Goal: Information Seeking & Learning: Learn about a topic

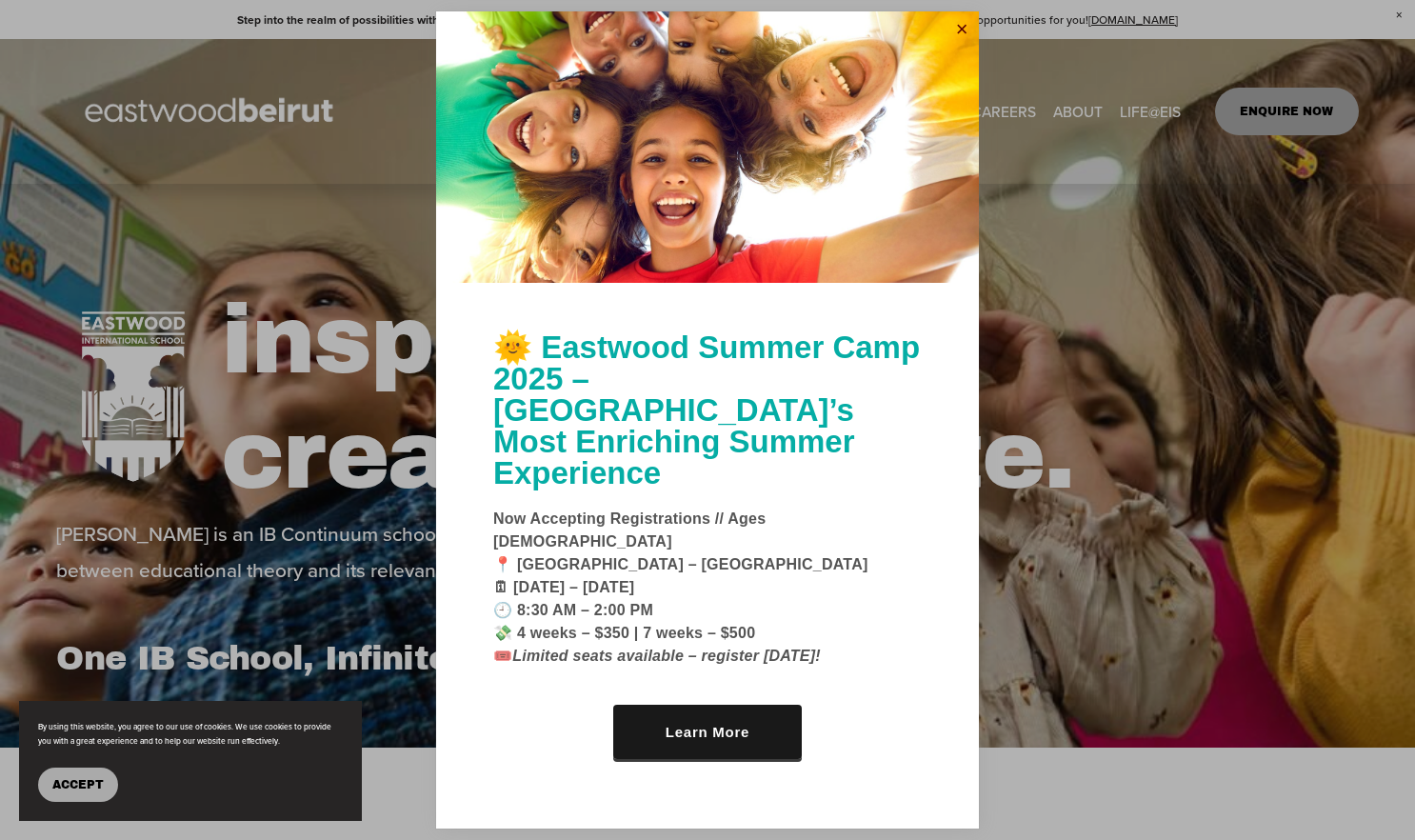
click at [958, 45] on link "Close" at bounding box center [962, 29] width 29 height 31
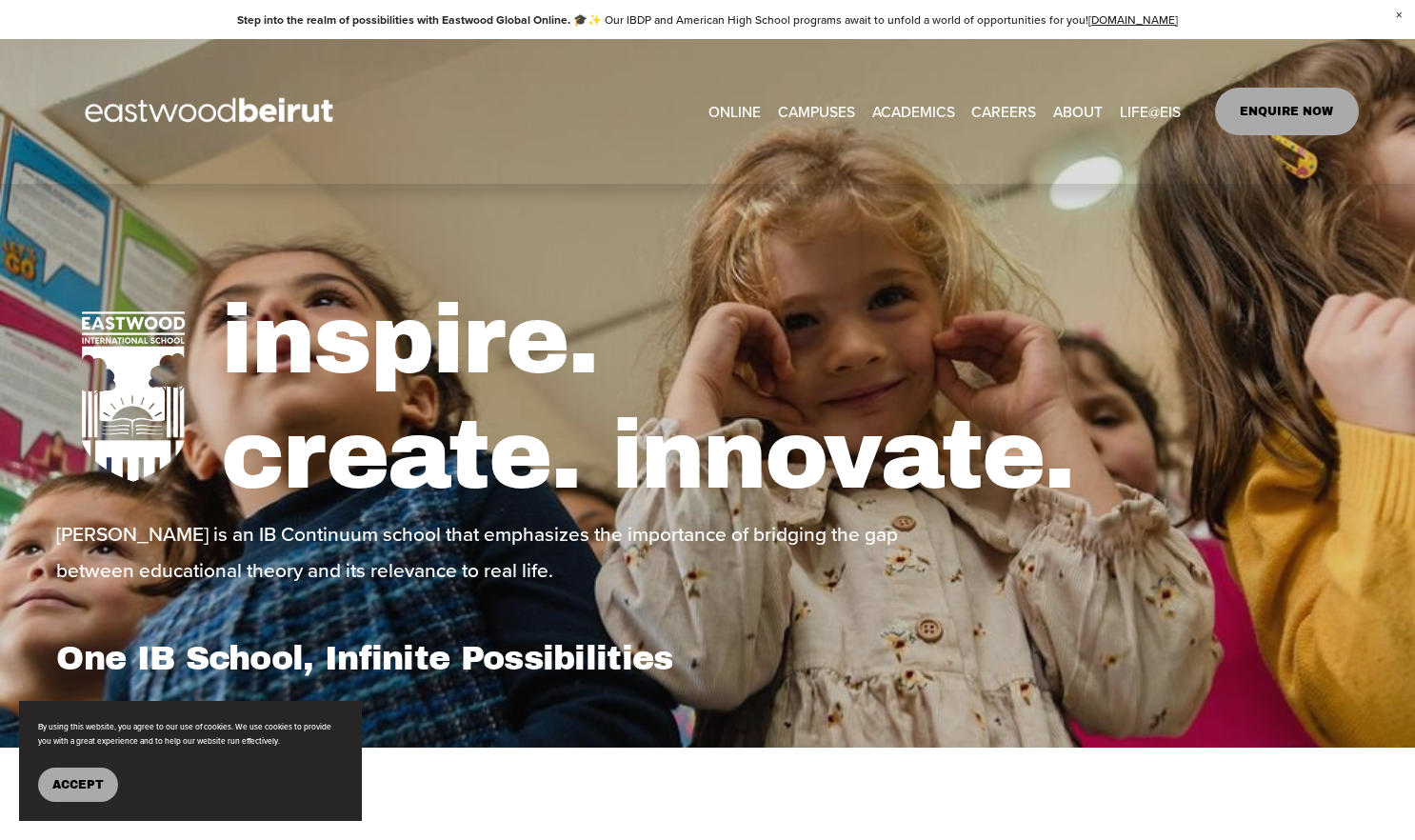
click at [77, 782] on span "Accept" at bounding box center [79, 784] width 52 height 13
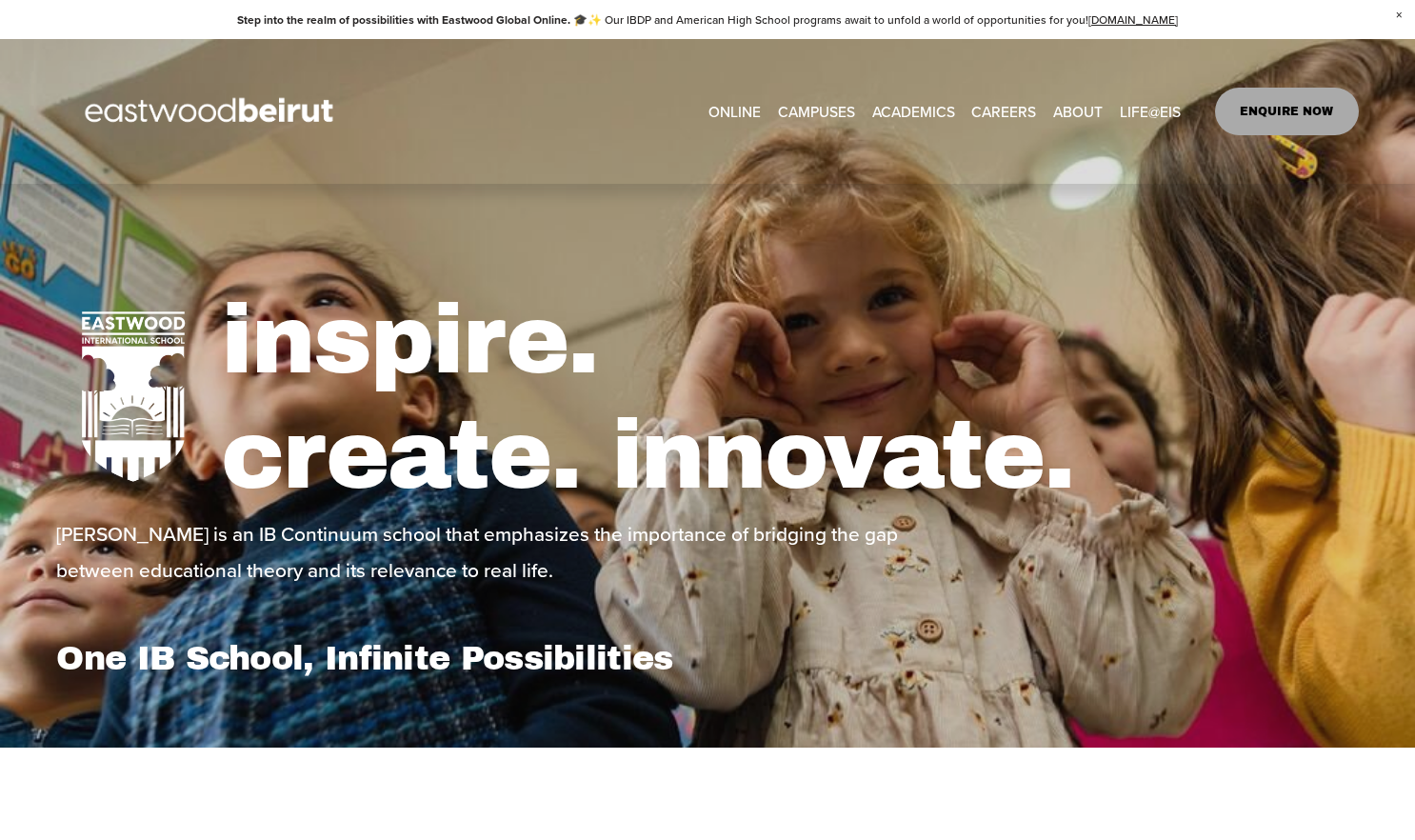
click at [0, 0] on span "Tuition & Financial Aid" at bounding box center [0, 0] width 0 height 0
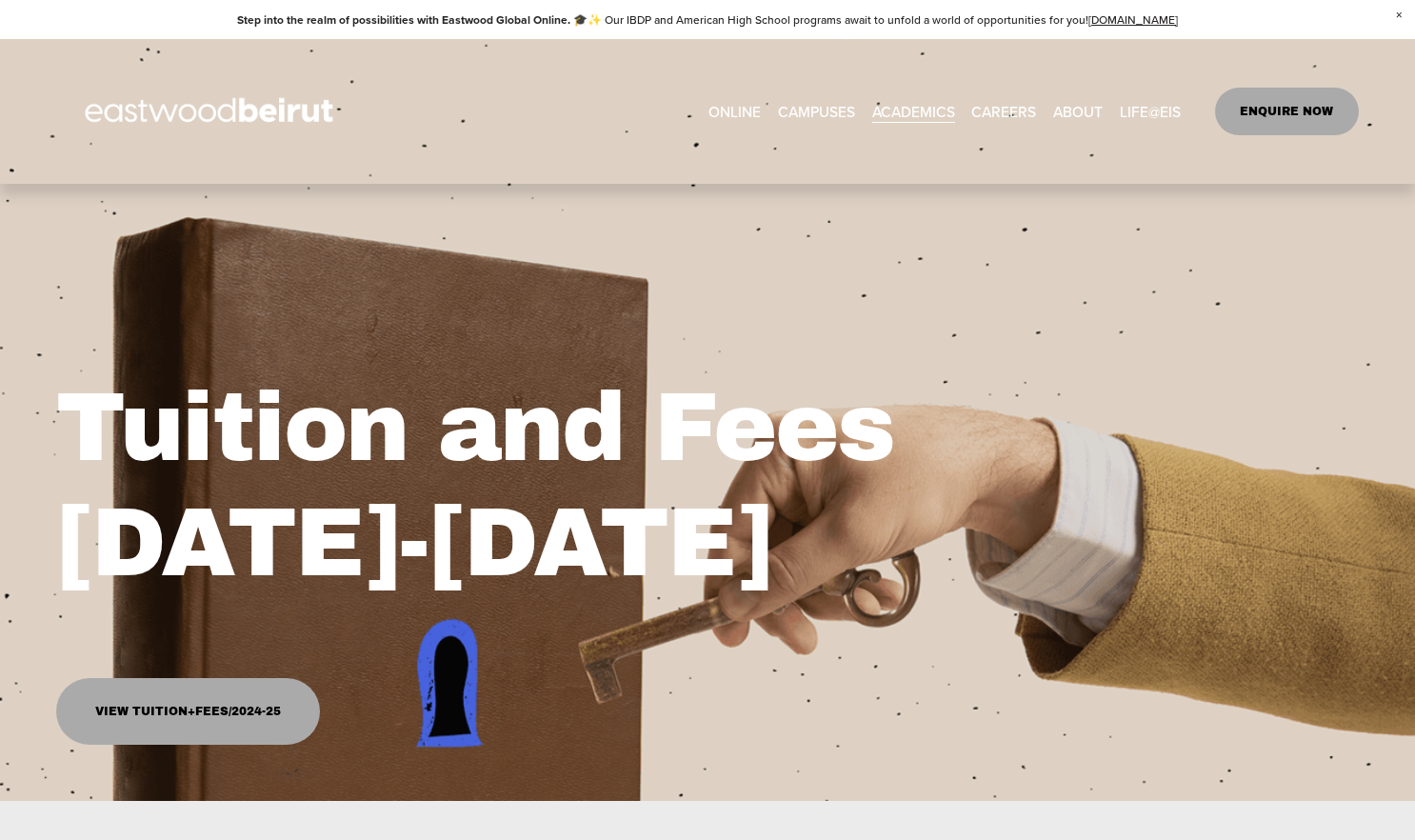
click at [0, 0] on span "[GEOGRAPHIC_DATA]" at bounding box center [0, 0] width 0 height 0
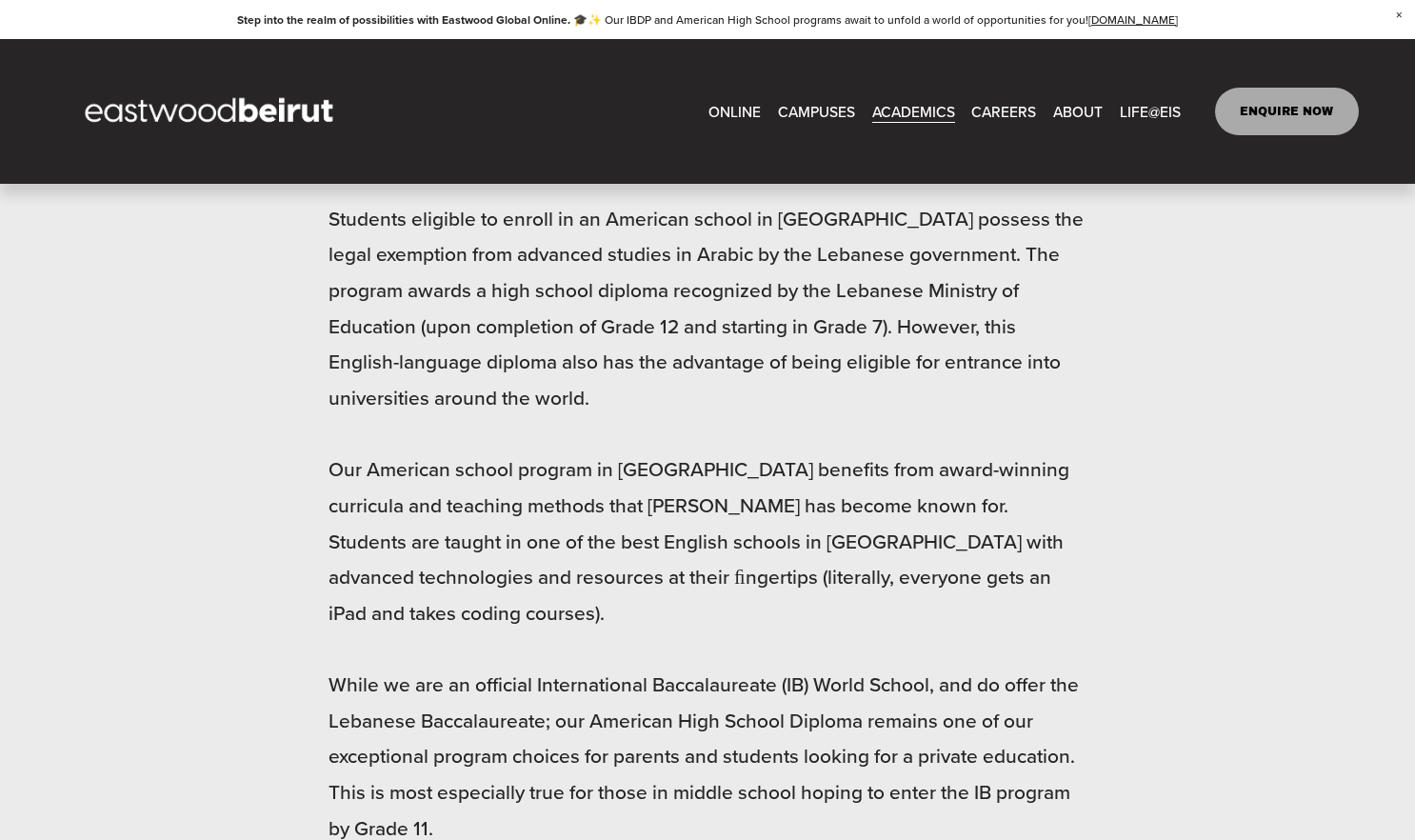
scroll to position [1424, 0]
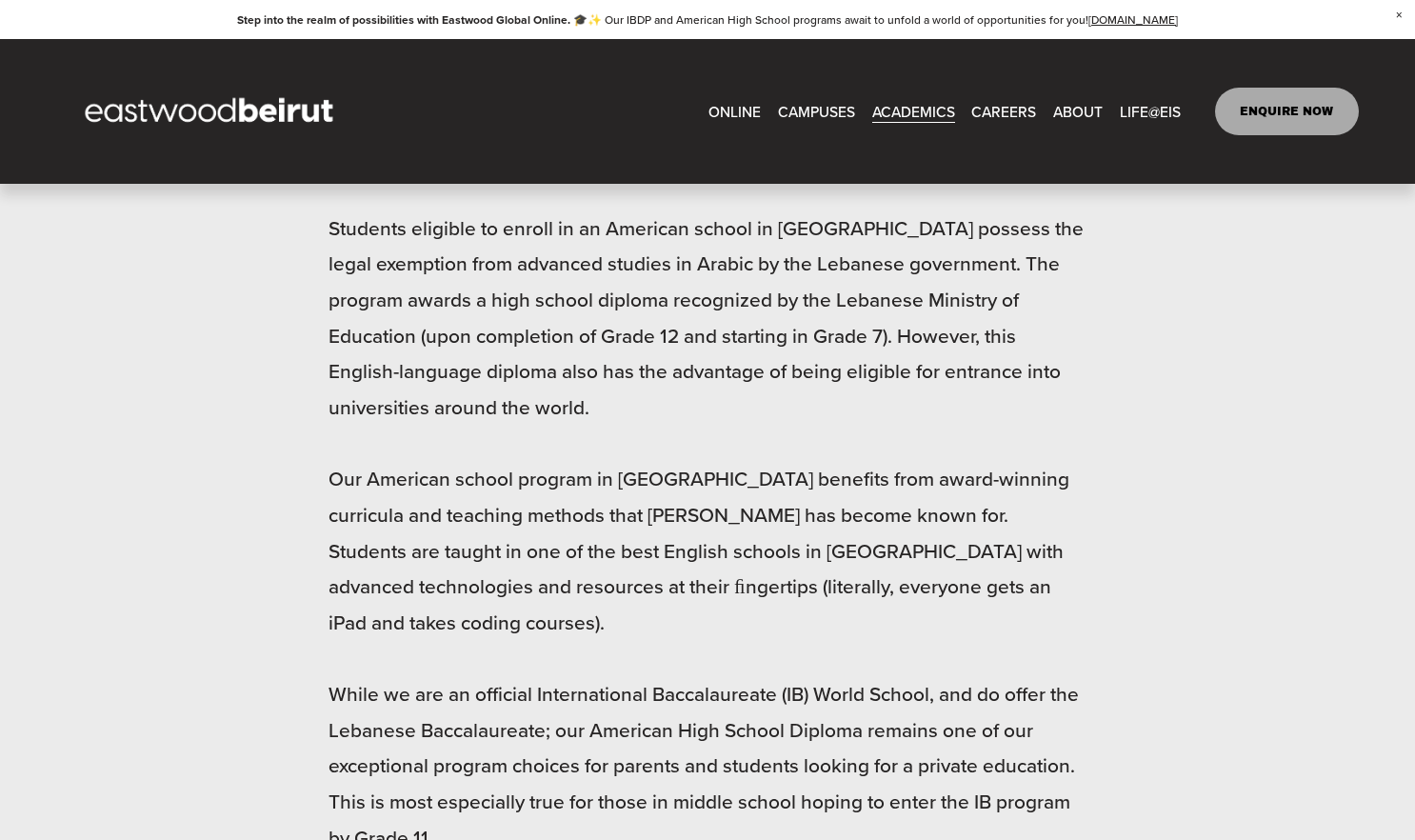
click at [0, 0] on span "Tuition & Financial Aid" at bounding box center [0, 0] width 0 height 0
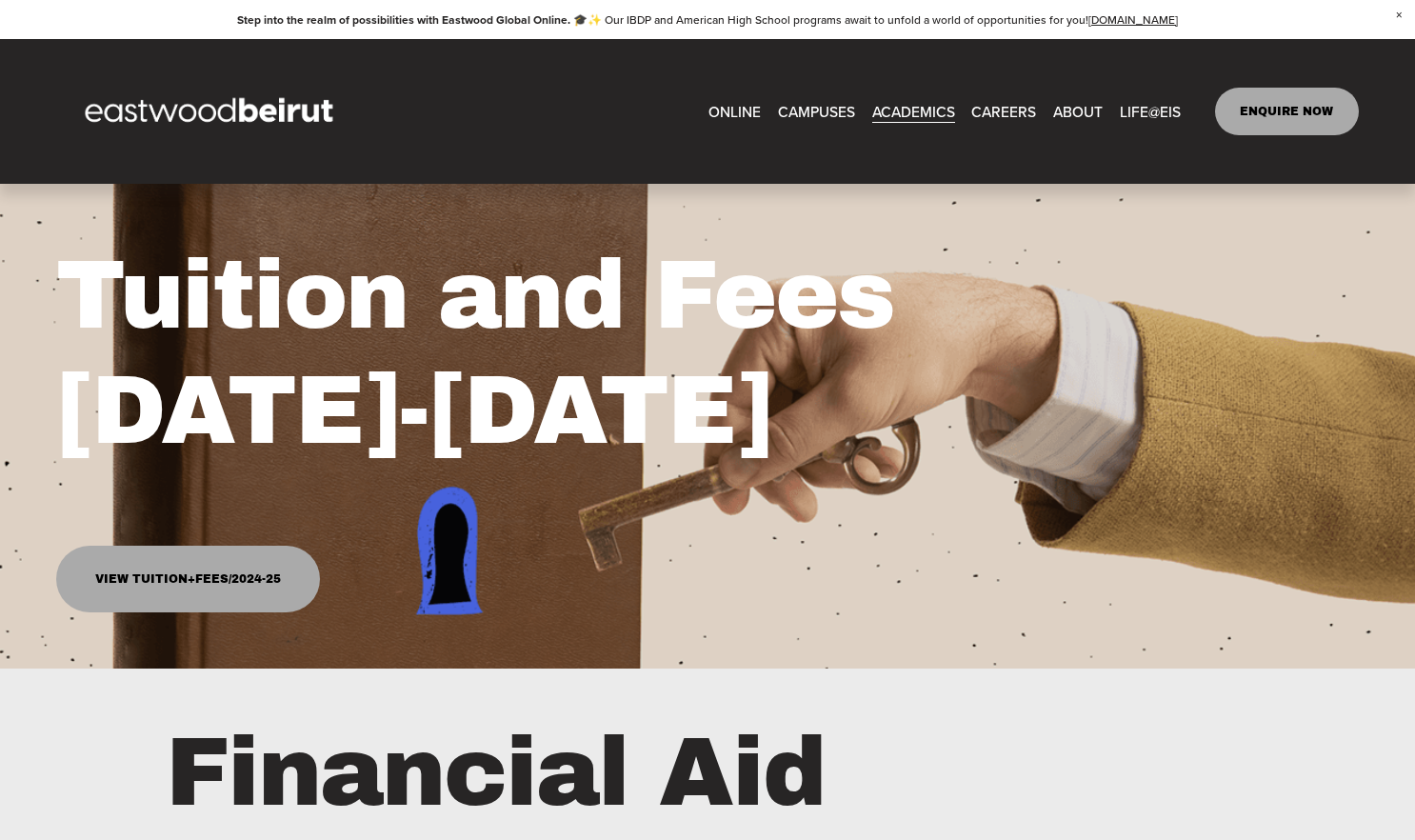
scroll to position [89, 0]
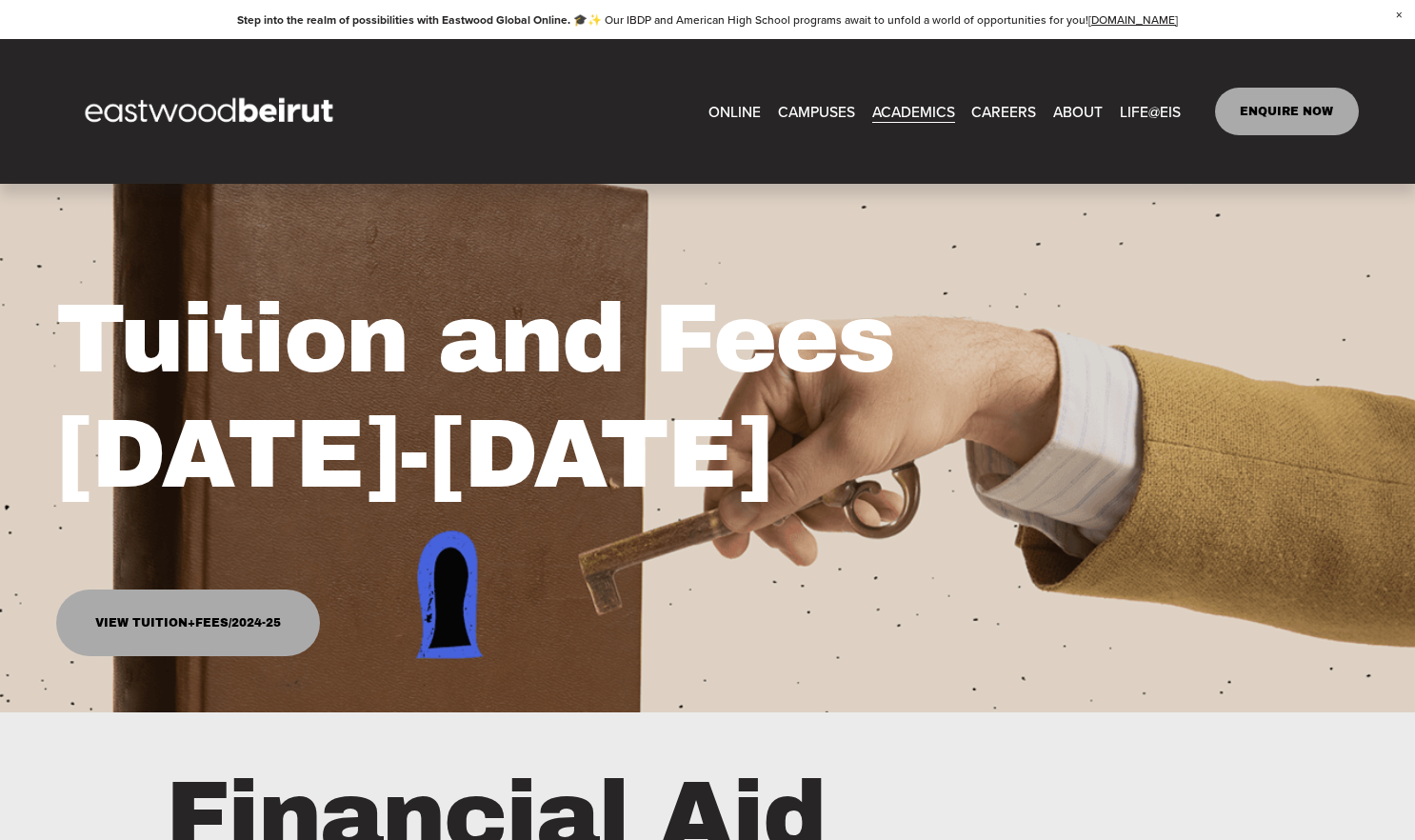
click at [174, 620] on link "View Tuition+Fees/2024-25" at bounding box center [187, 623] width 263 height 67
click at [821, 106] on span "CAMPUSES" at bounding box center [816, 111] width 77 height 27
click at [0, 0] on link "EASTWOOD COLLEGE KAFARSHIMA" at bounding box center [0, 0] width 0 height 0
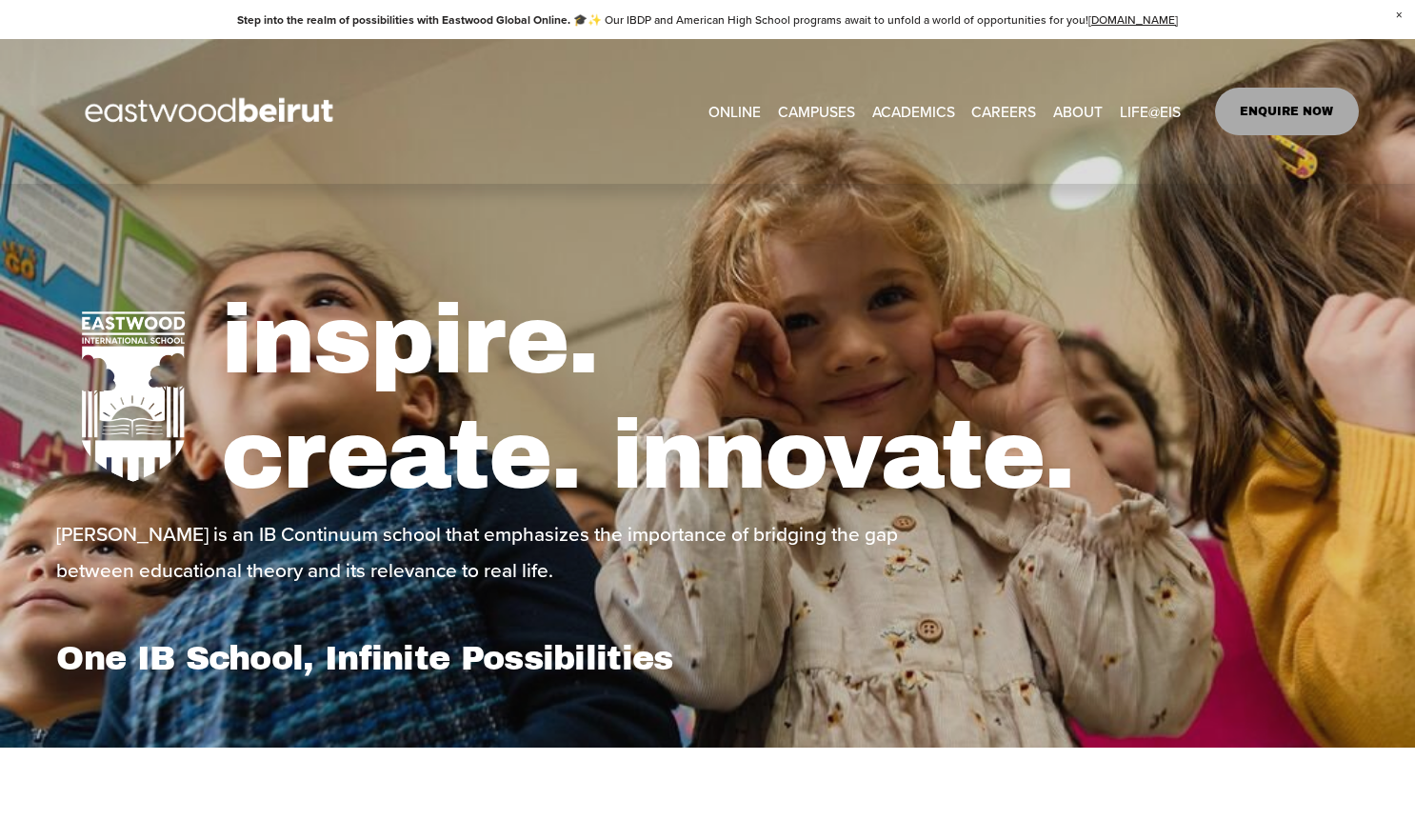
click at [0, 0] on span "[GEOGRAPHIC_DATA]" at bounding box center [0, 0] width 0 height 0
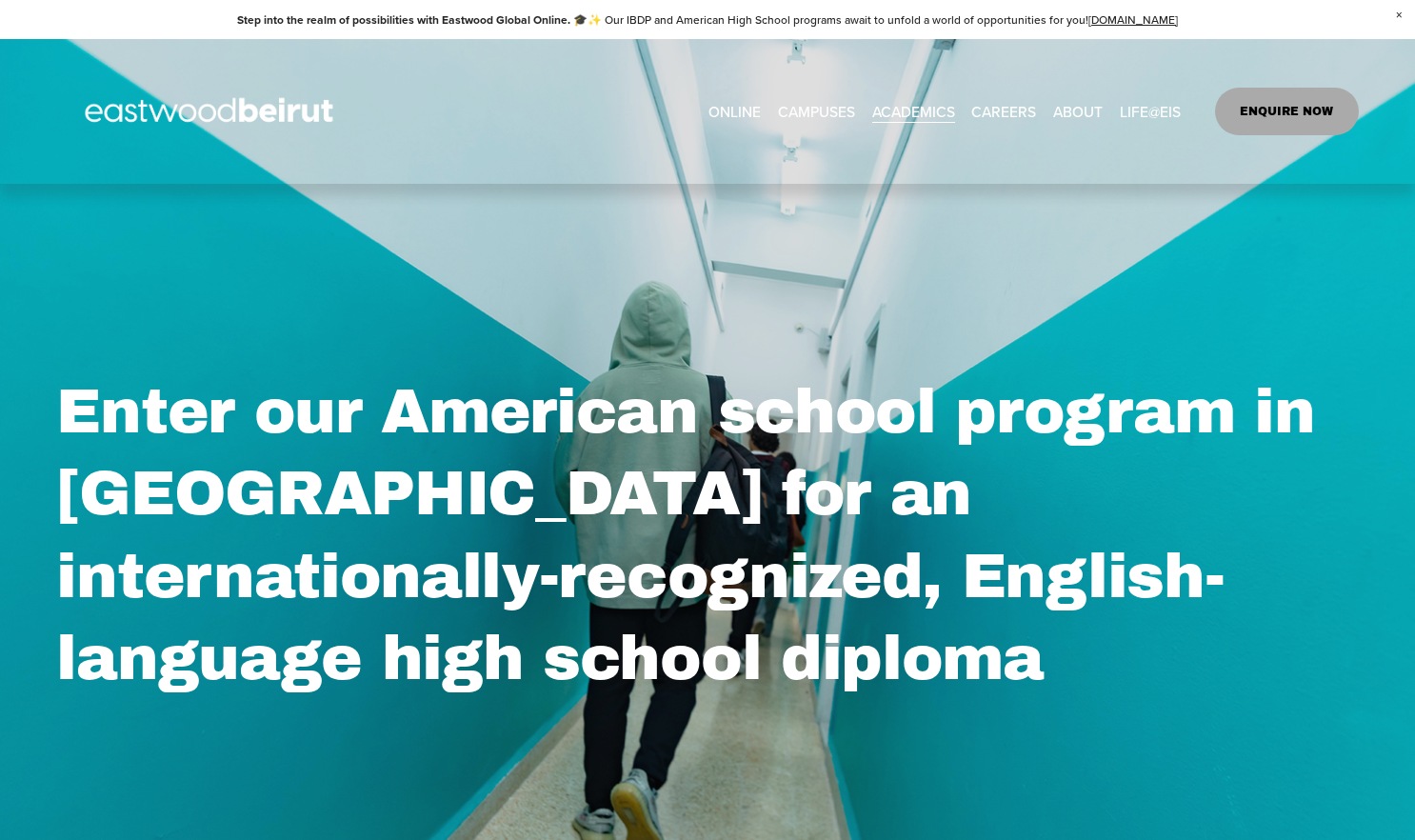
click at [0, 0] on span "Tuition & Financial Aid" at bounding box center [0, 0] width 0 height 0
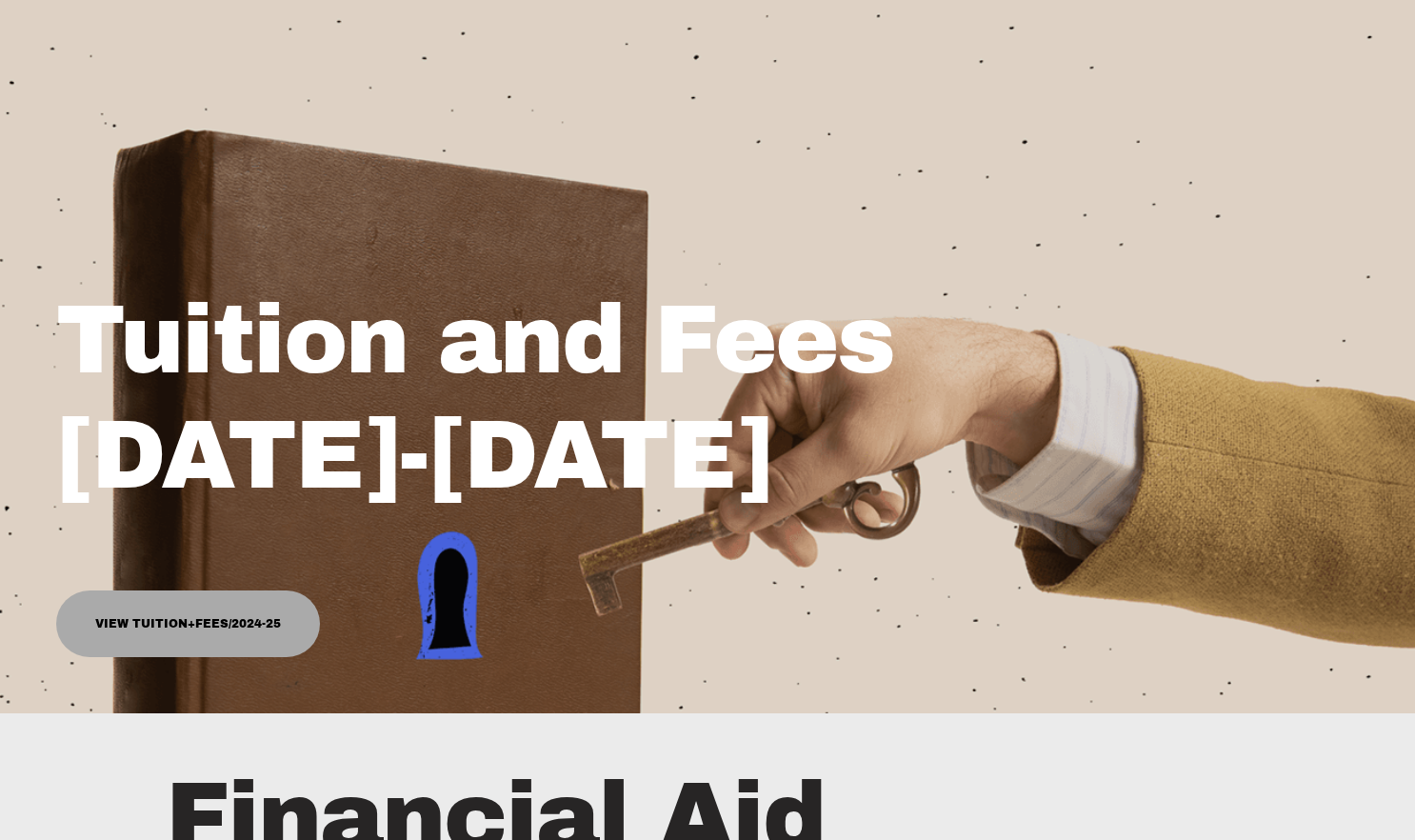
scroll to position [108, 0]
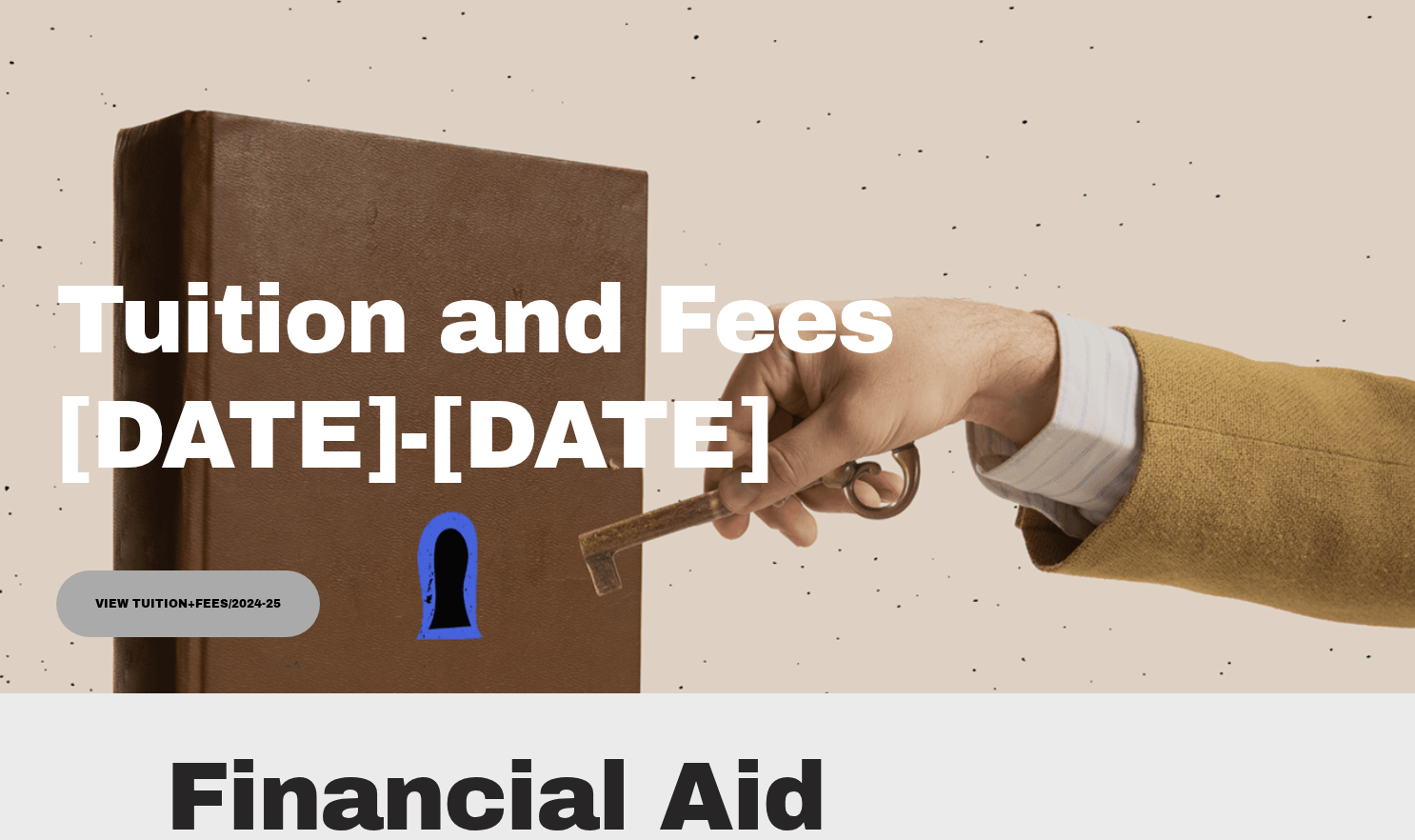
click at [225, 601] on link "View Tuition+Fees/2024-25" at bounding box center [187, 603] width 263 height 67
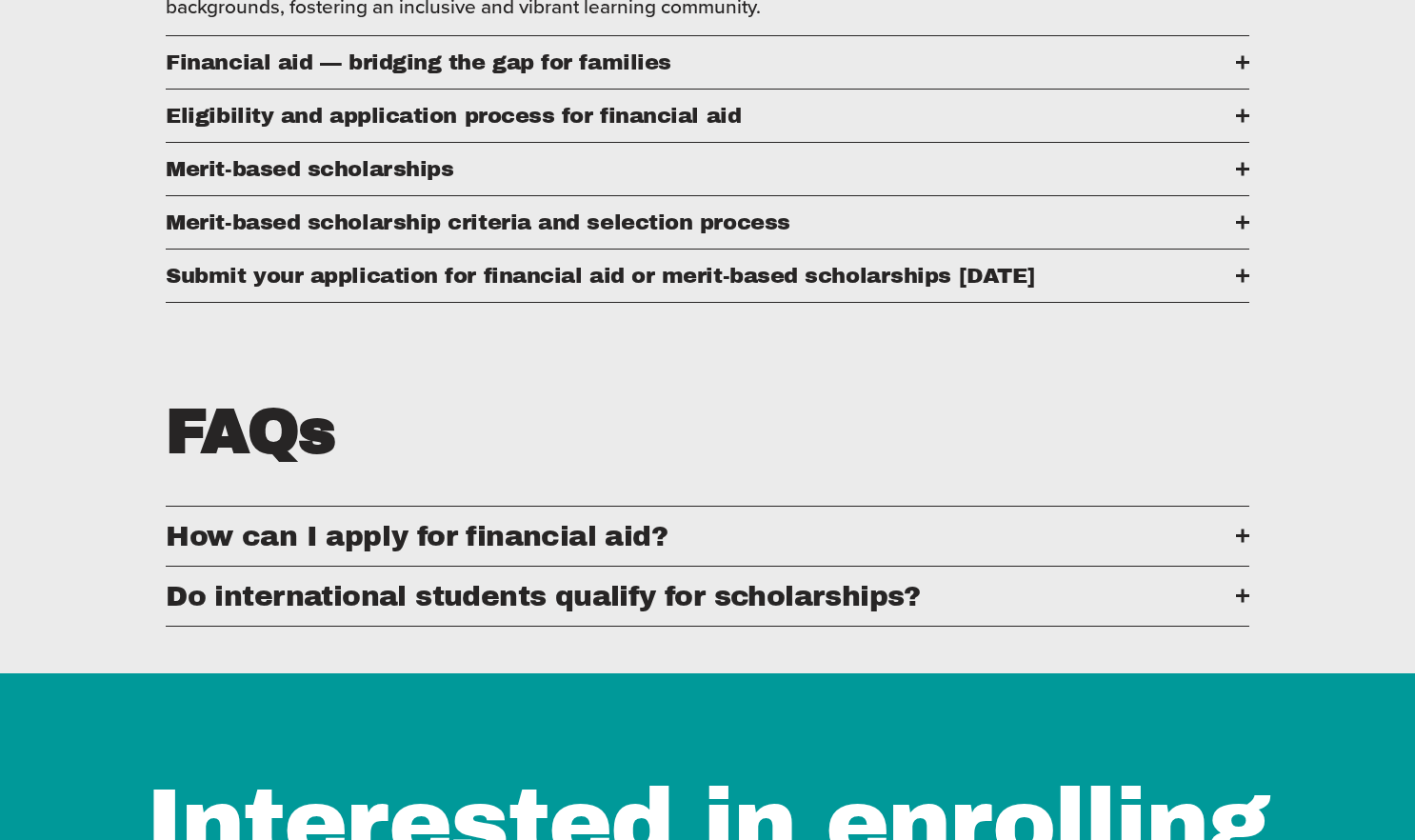
scroll to position [1206, 0]
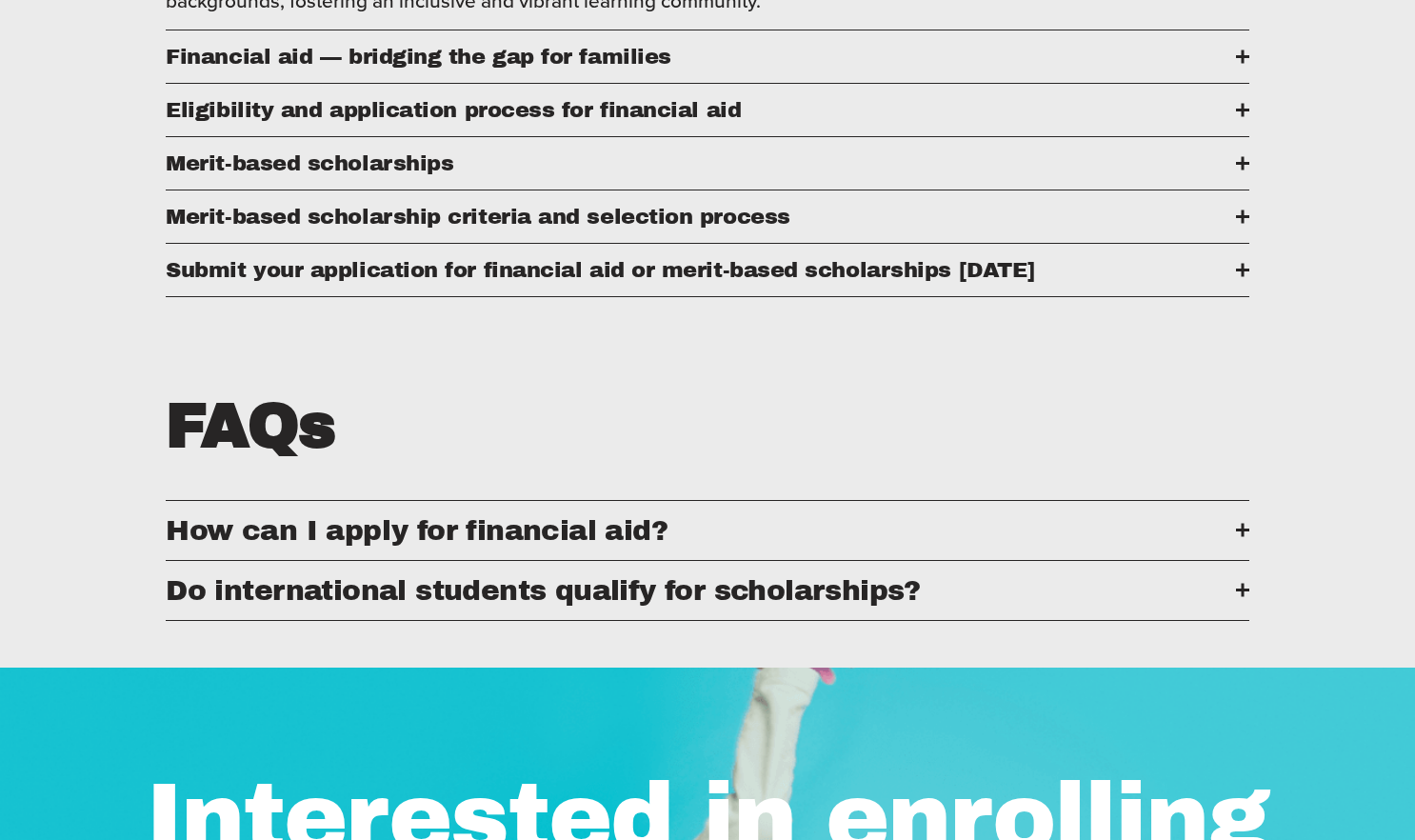
click at [853, 597] on span "Do international students qualify for scholarships?" at bounding box center [700, 590] width 1069 height 31
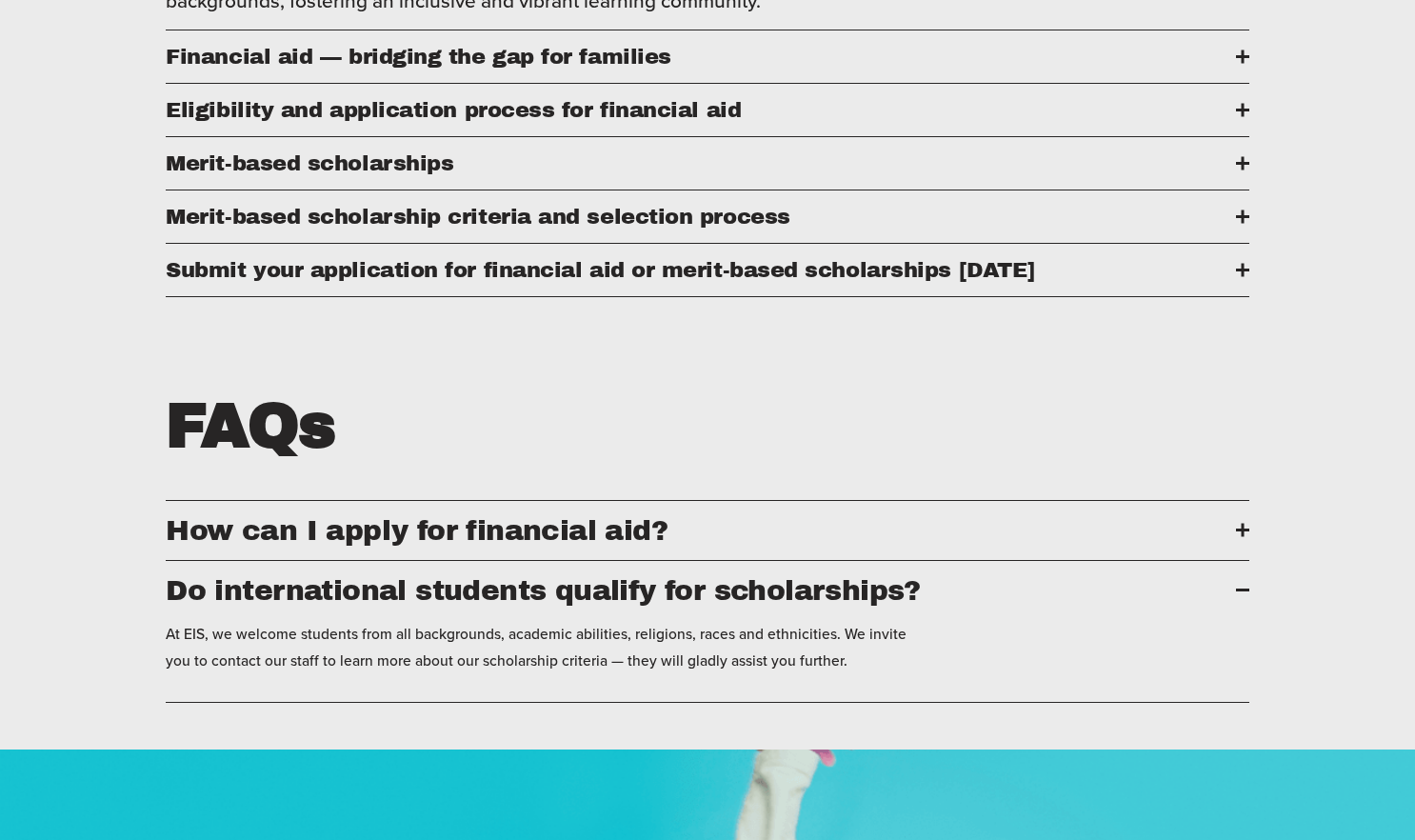
click at [853, 597] on span "Do international students qualify for scholarships?" at bounding box center [700, 590] width 1069 height 31
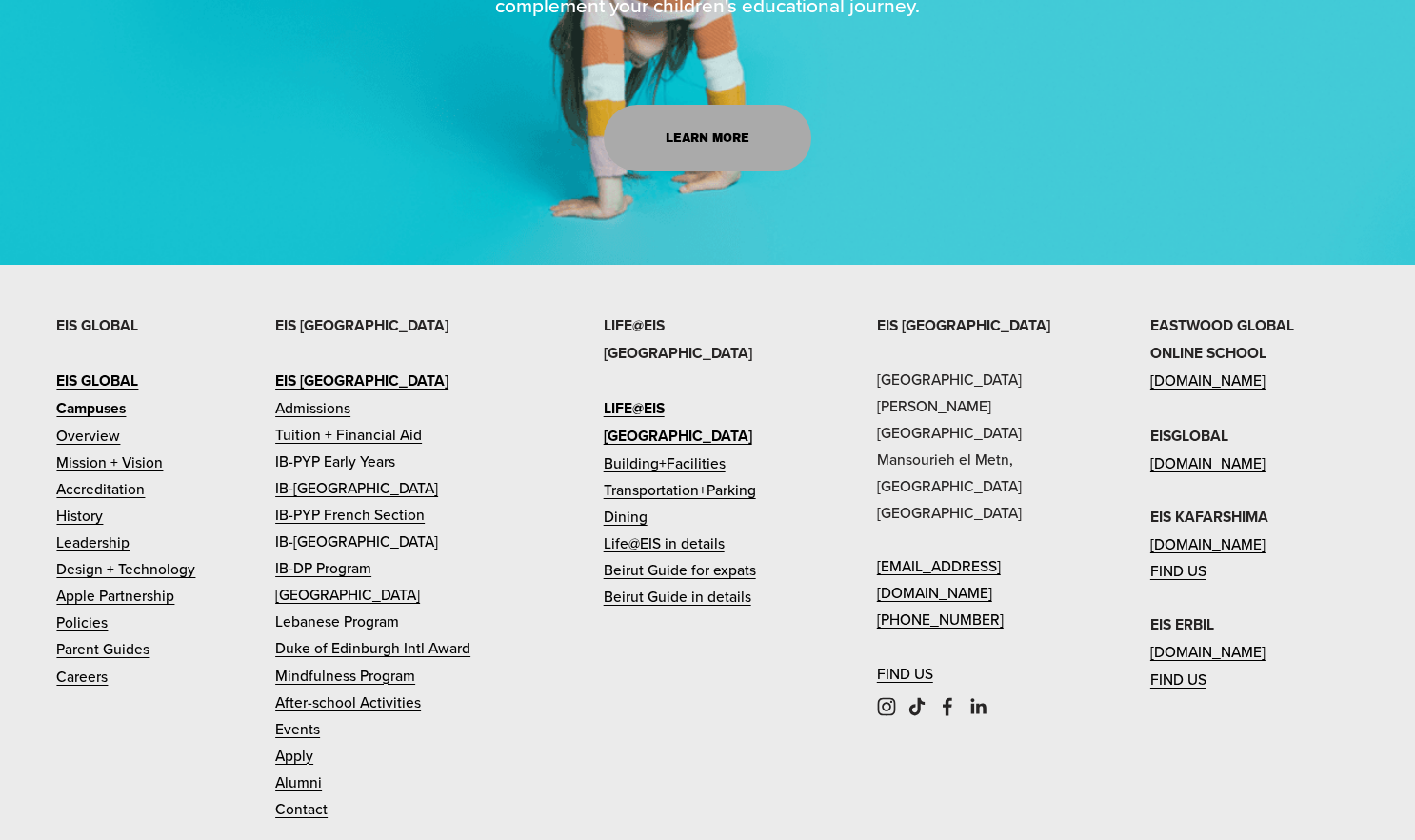
scroll to position [2416, 0]
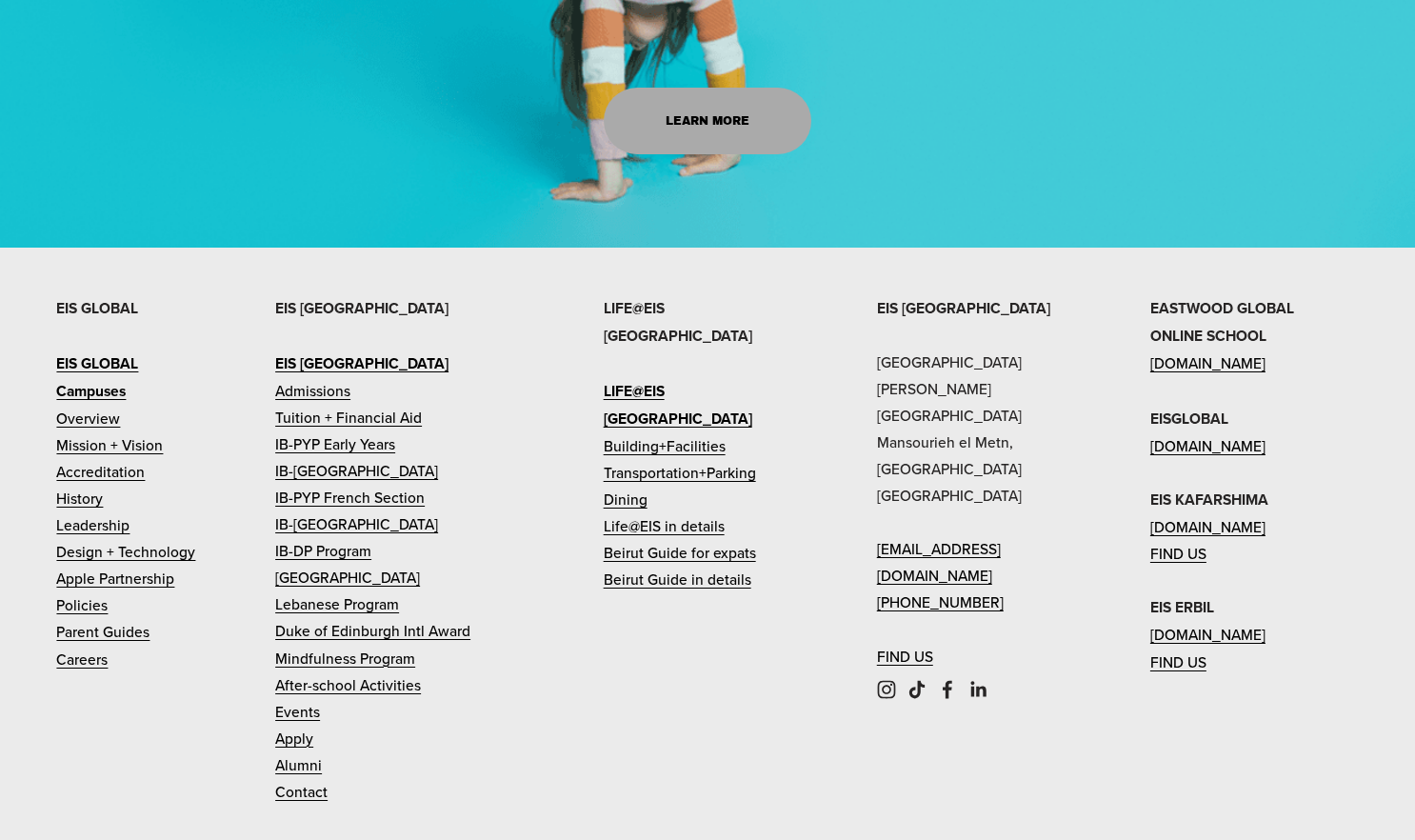
click at [681, 432] on link "Building+Facilities" at bounding box center [665, 445] width 122 height 27
click at [622, 485] on link "Dining" at bounding box center [626, 498] width 44 height 27
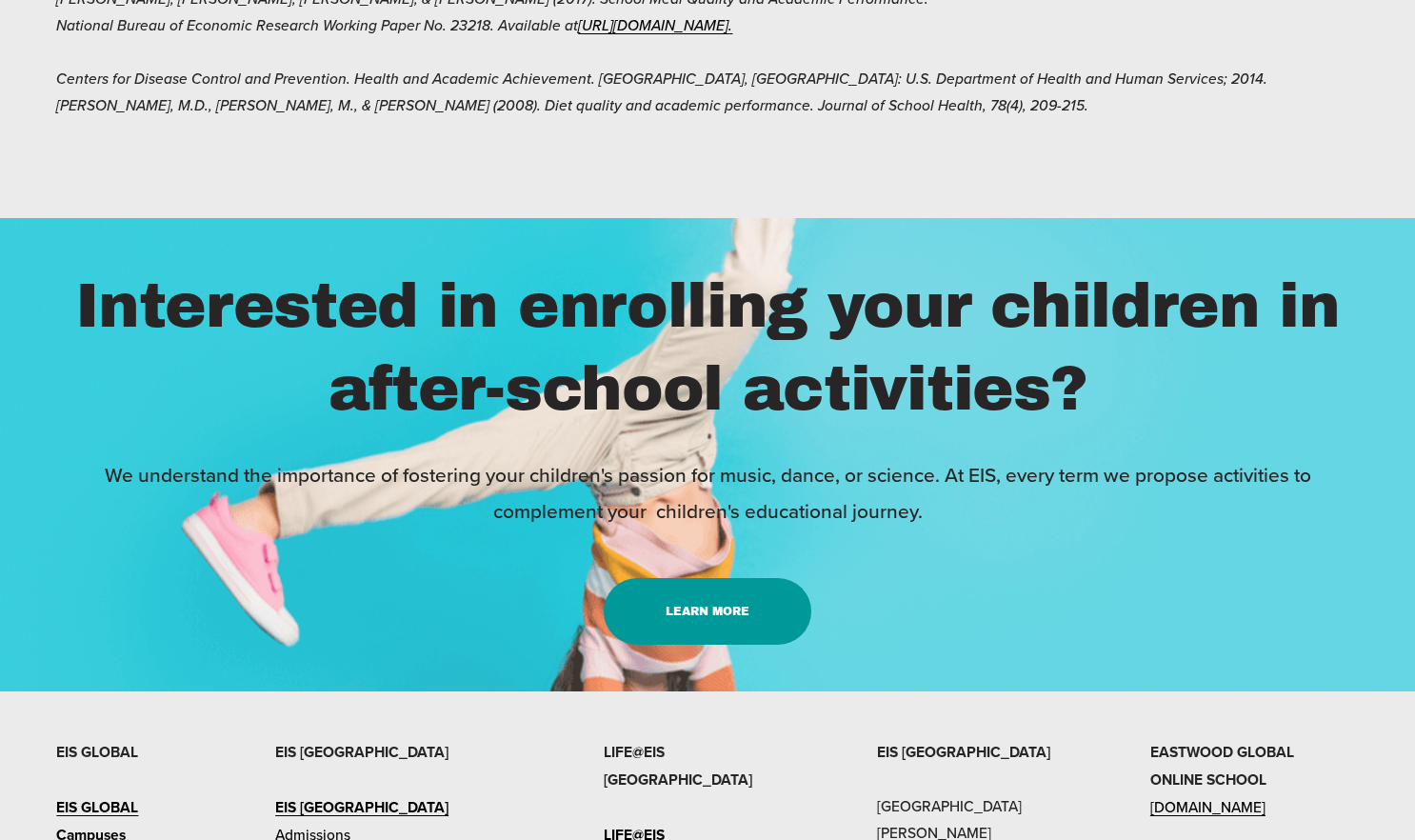
scroll to position [2928, 0]
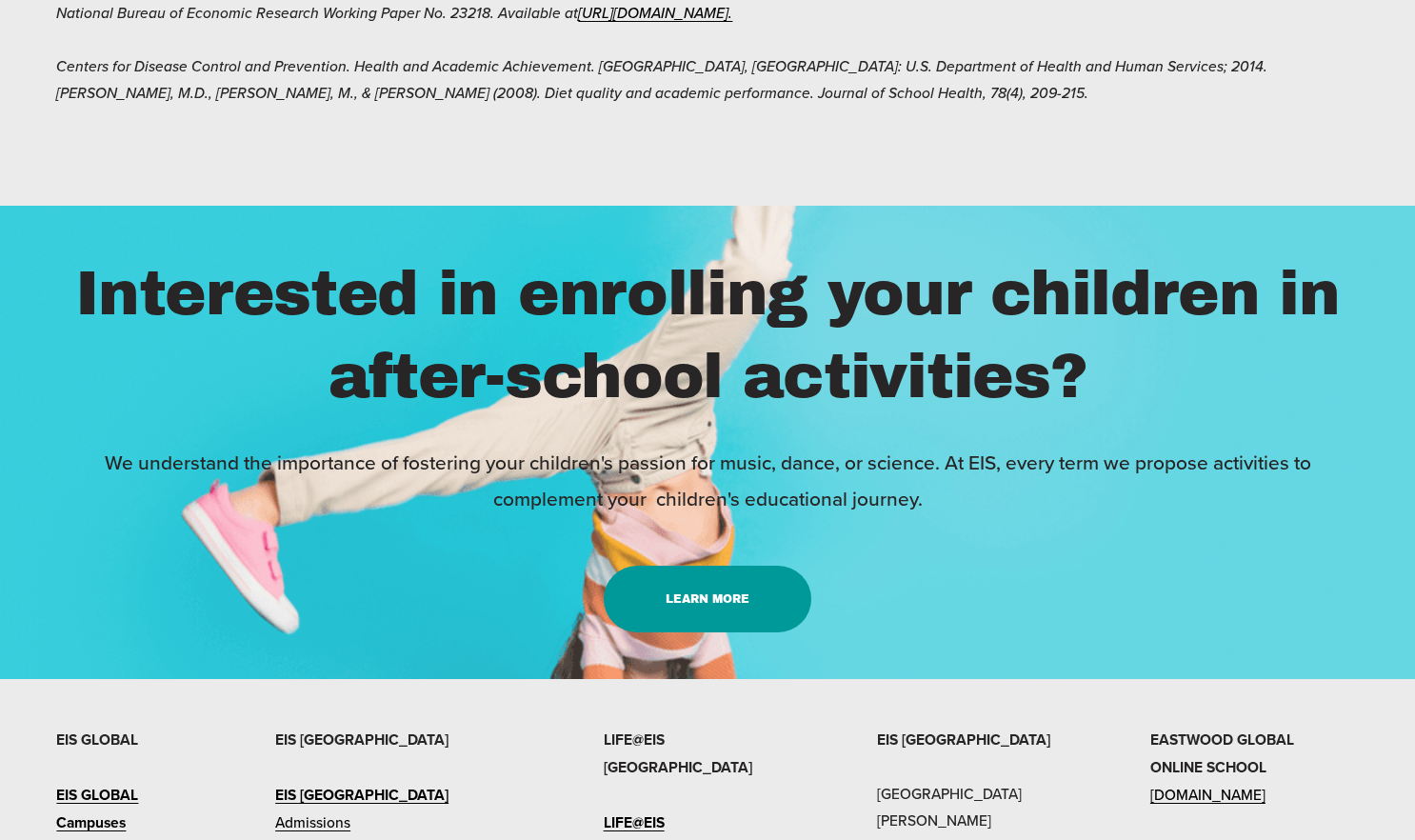
click at [710, 566] on link "Learn more" at bounding box center [708, 599] width 208 height 67
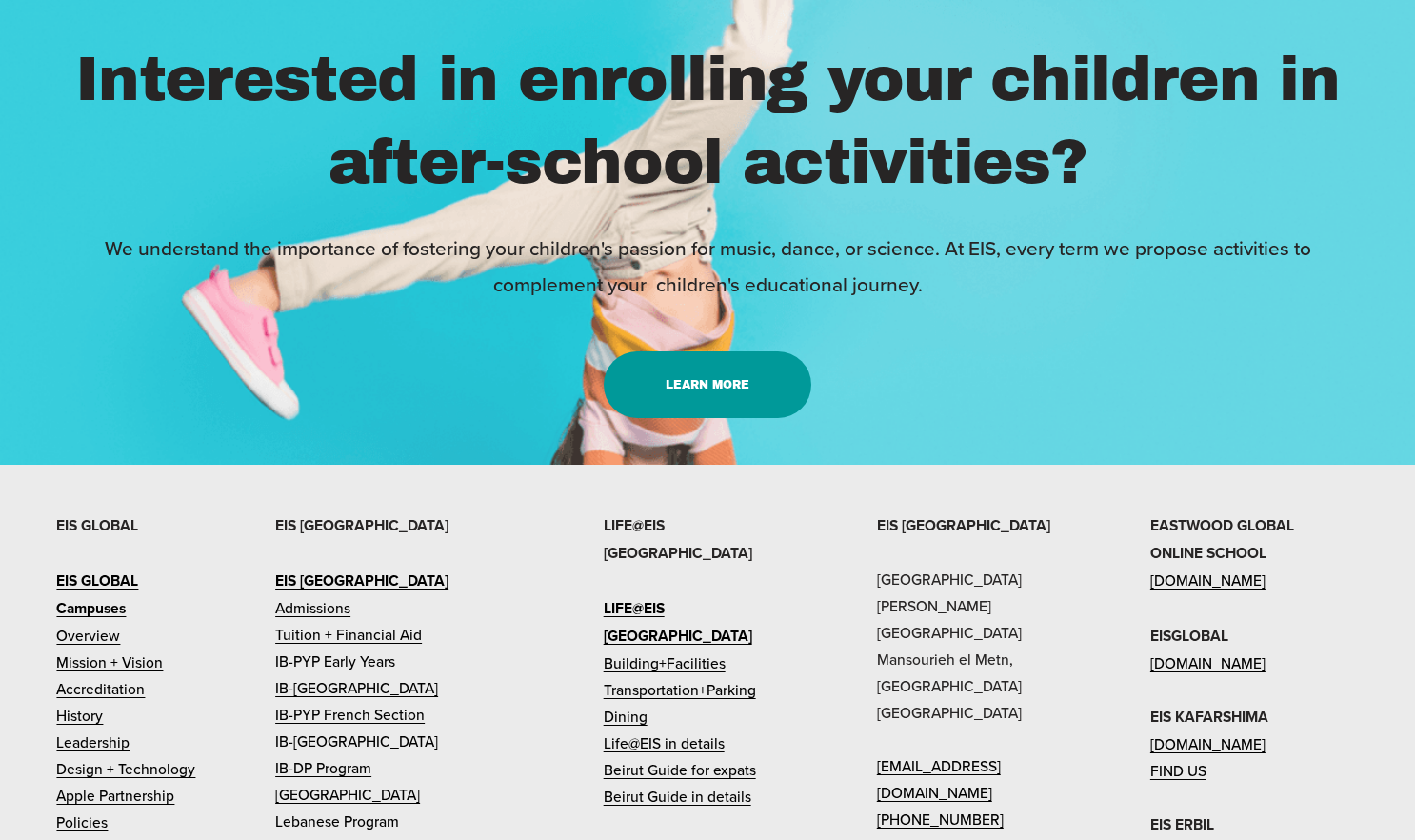
scroll to position [3162, 0]
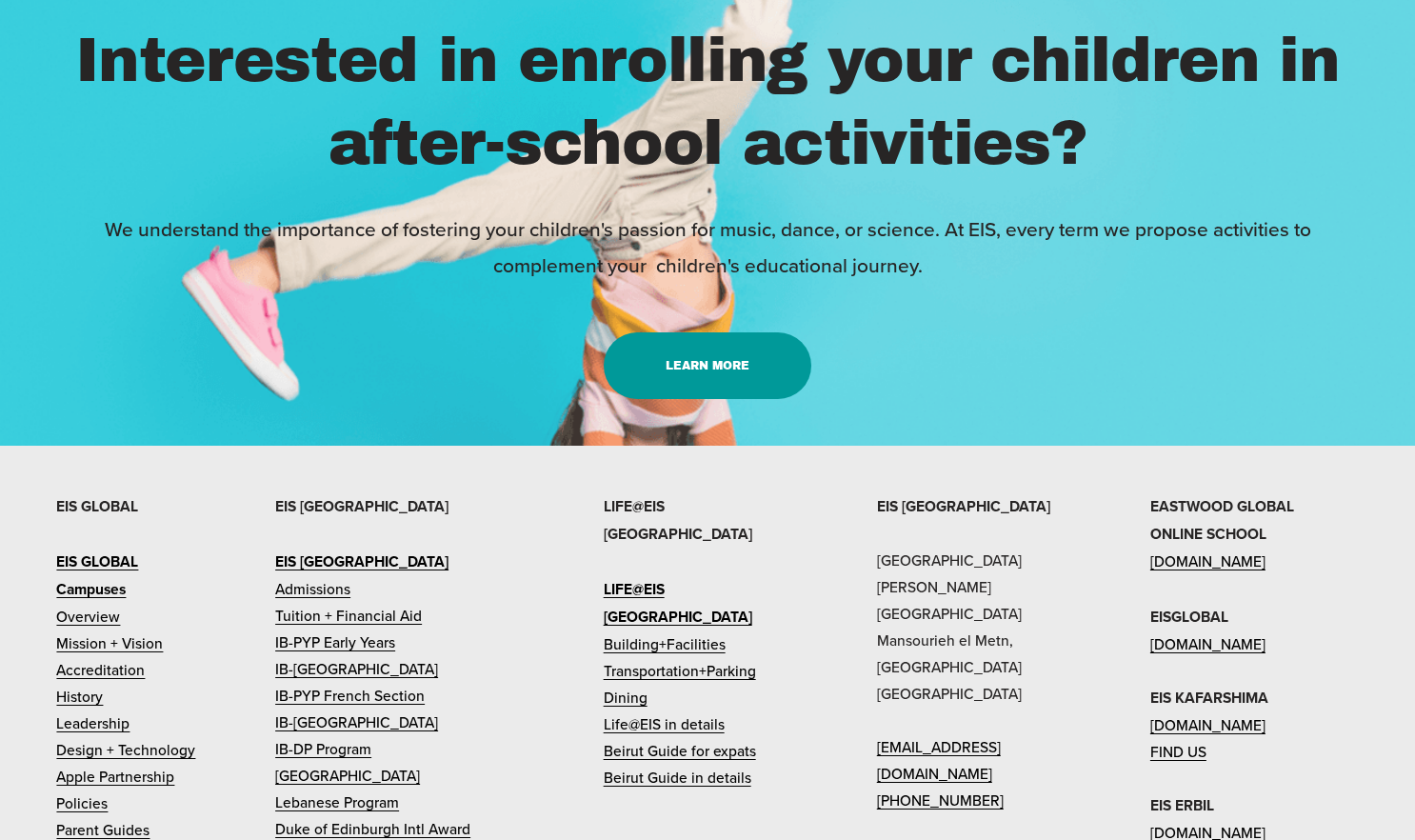
click at [708, 657] on link "Transportation+Parking" at bounding box center [680, 670] width 152 height 27
click at [685, 710] on link "Life@EIS in details" at bounding box center [664, 723] width 121 height 27
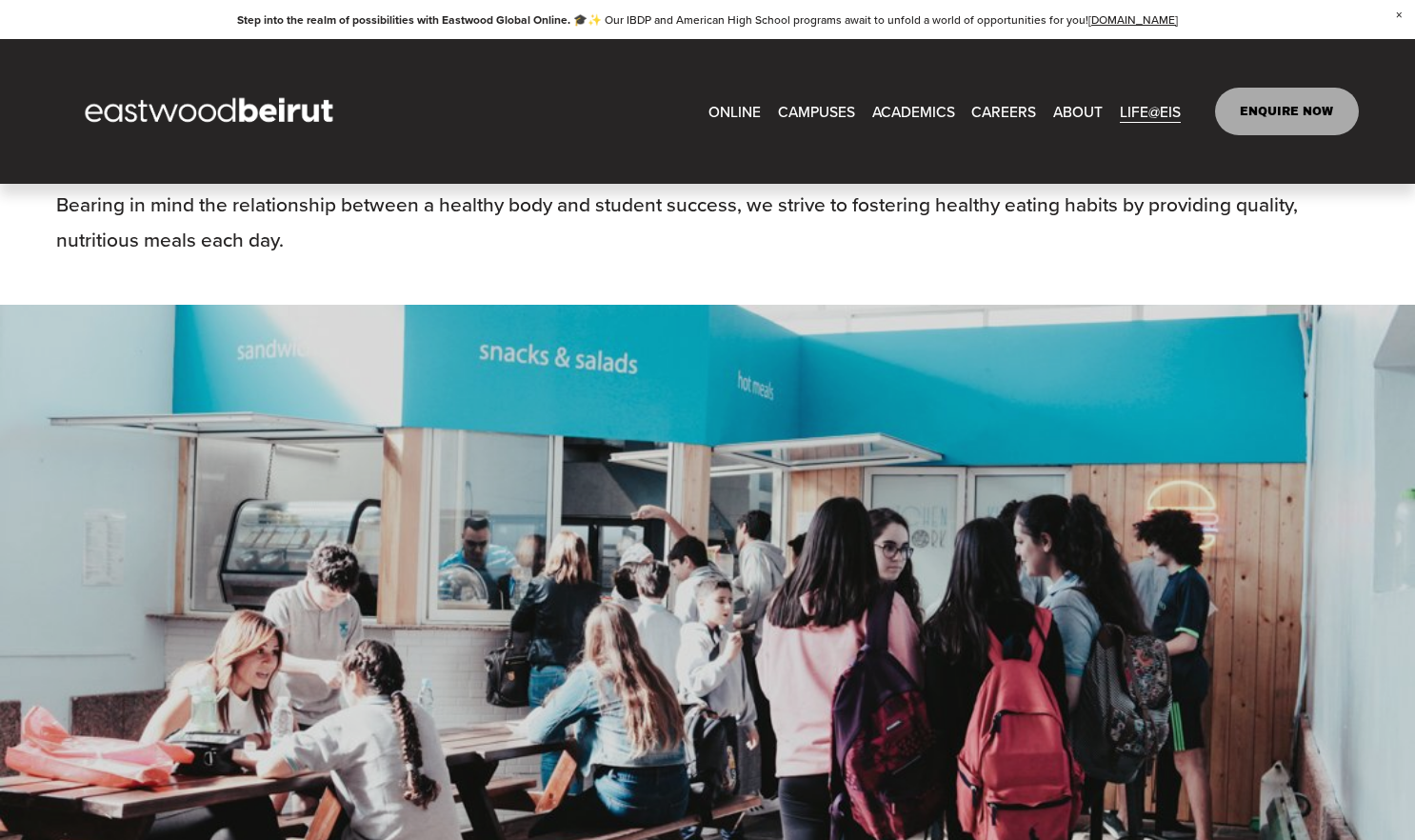
scroll to position [941, 0]
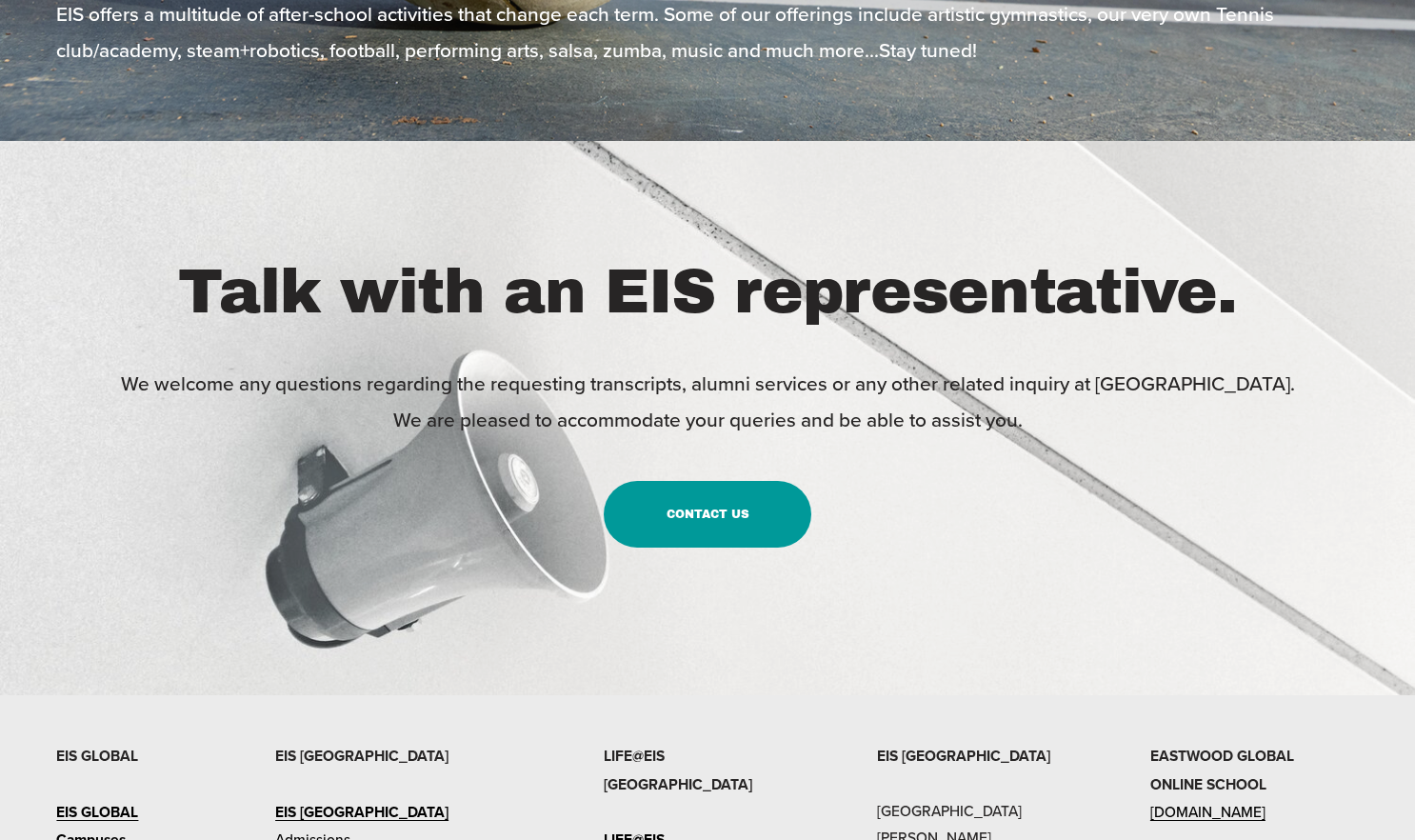
scroll to position [782, 0]
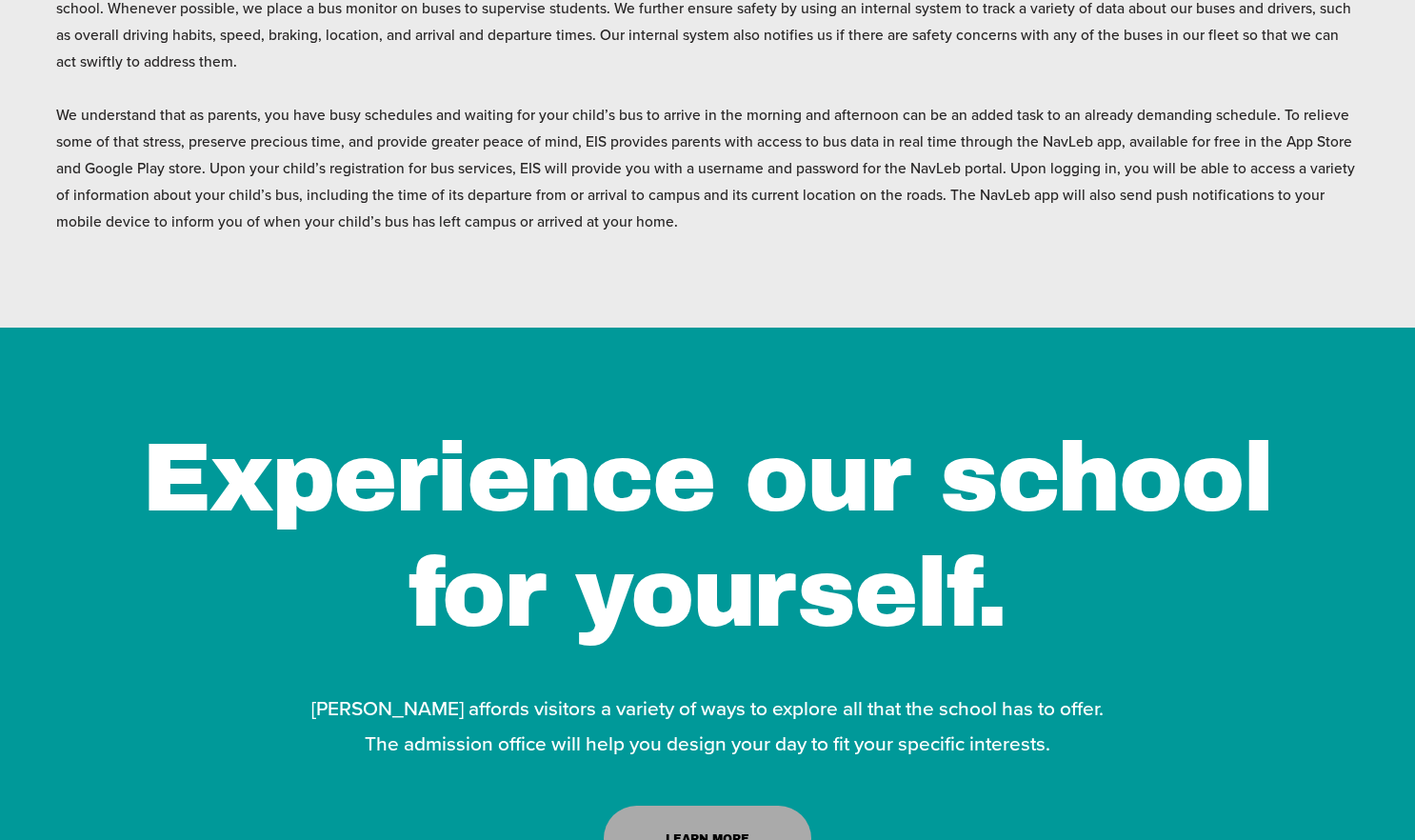
scroll to position [1330, 0]
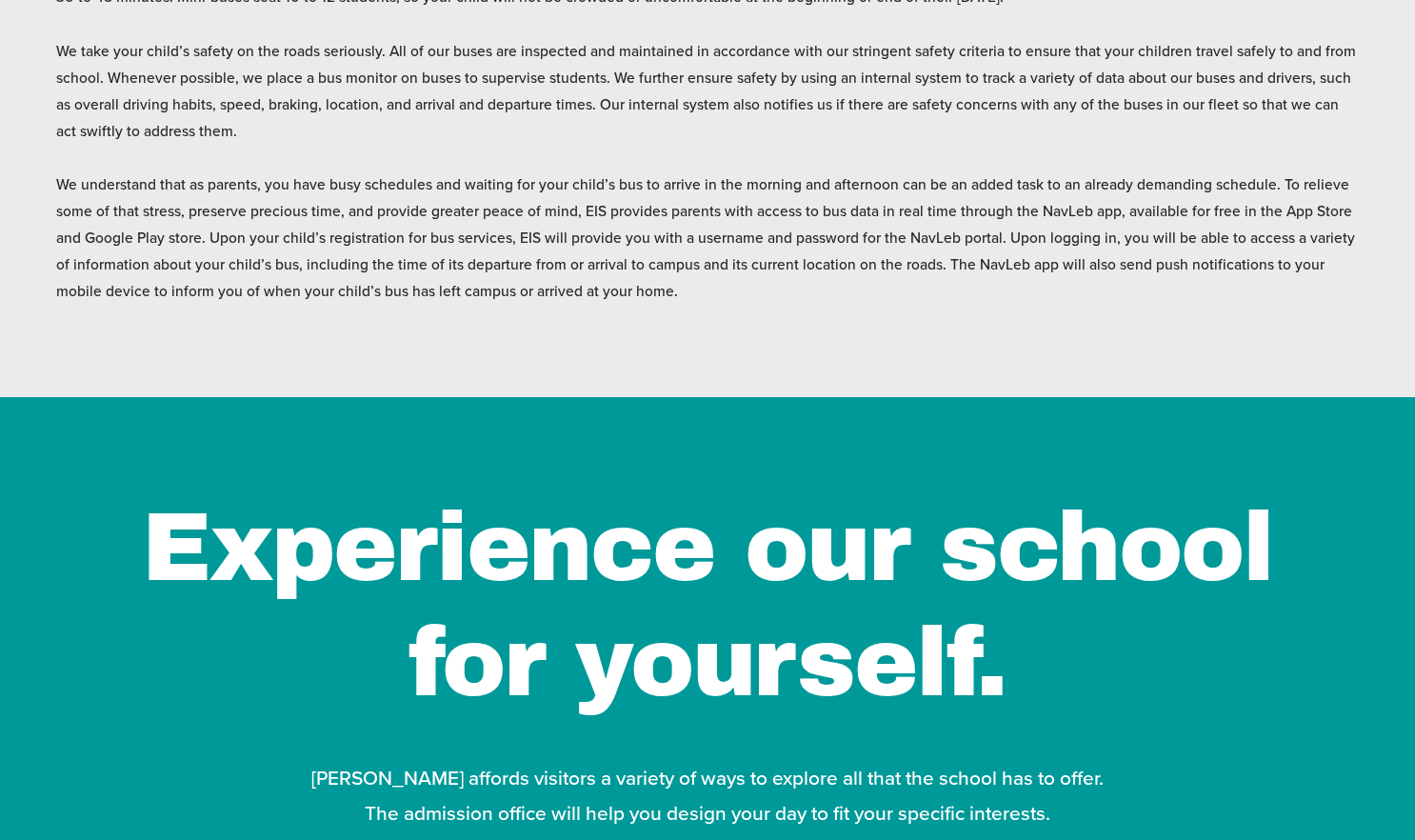
click at [633, 597] on h1 "Experience our school for yourself." at bounding box center [707, 606] width 1301 height 231
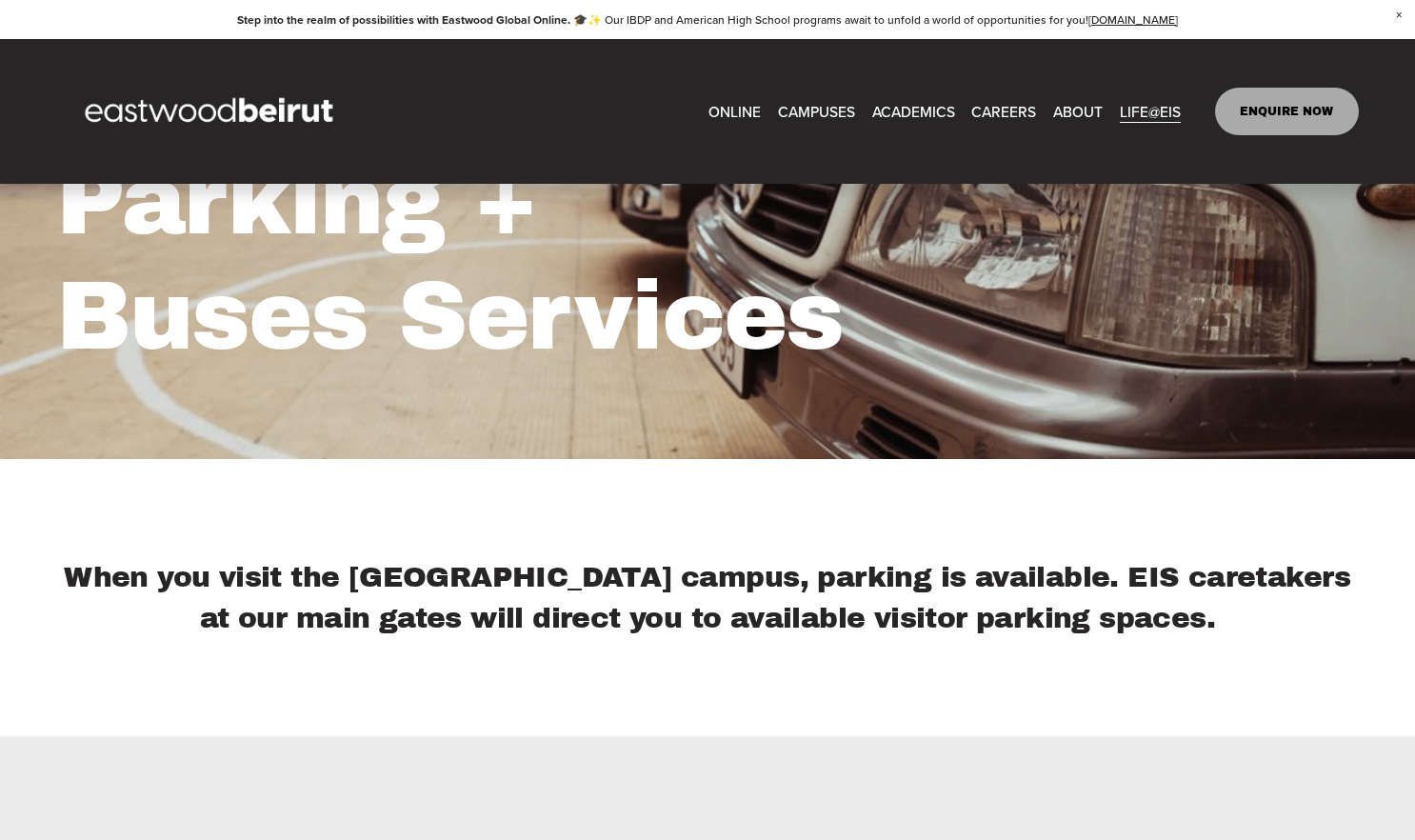
scroll to position [225, 0]
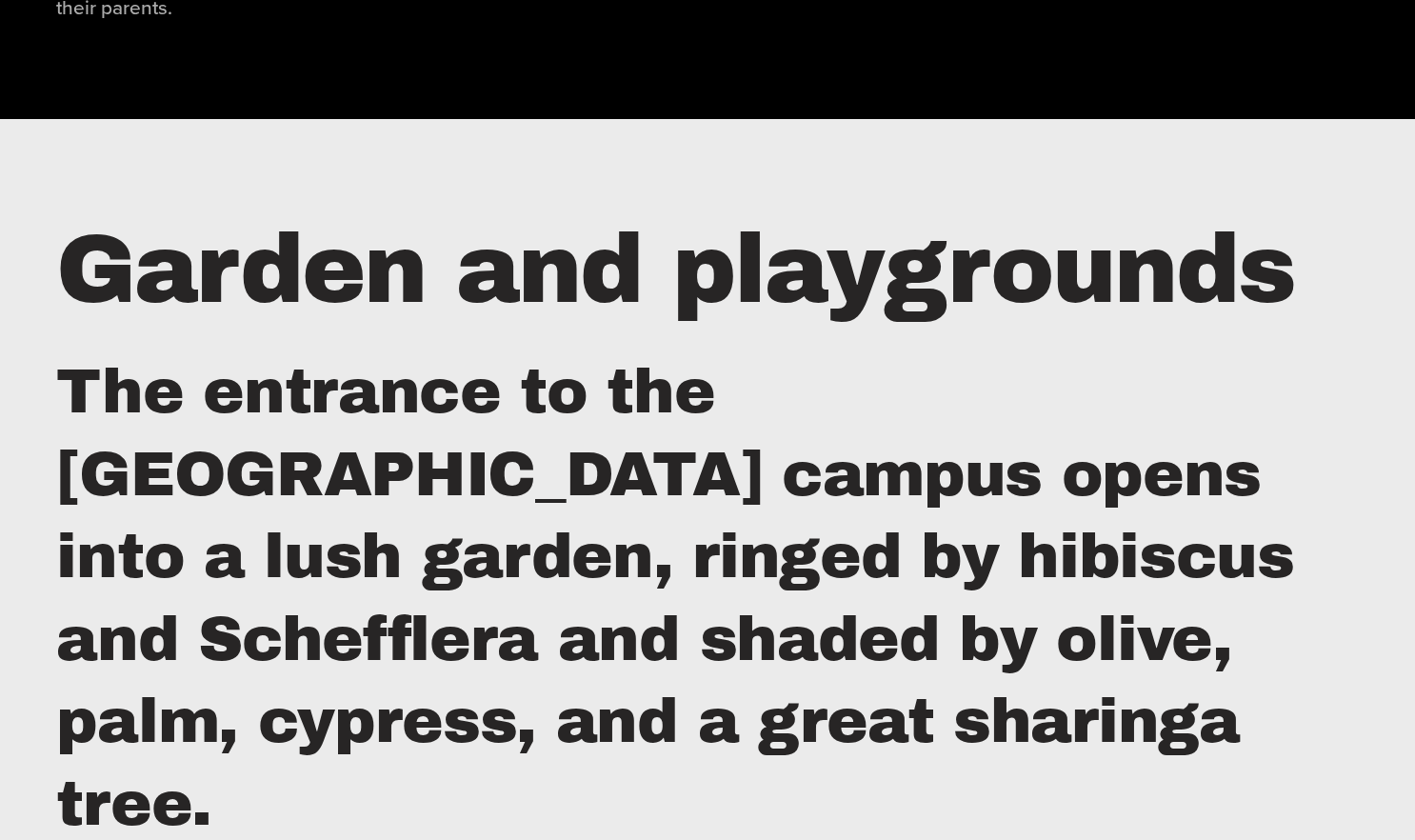
scroll to position [5445, 0]
